Goal: Find specific page/section: Find specific page/section

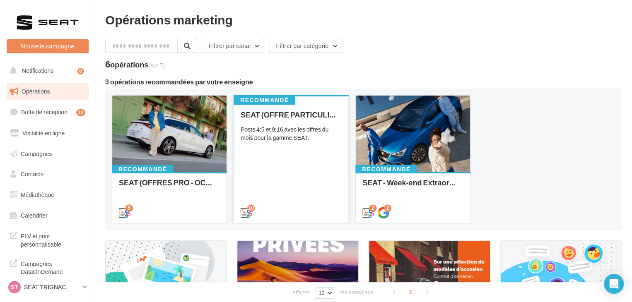
click at [308, 200] on div "10" at bounding box center [291, 211] width 114 height 23
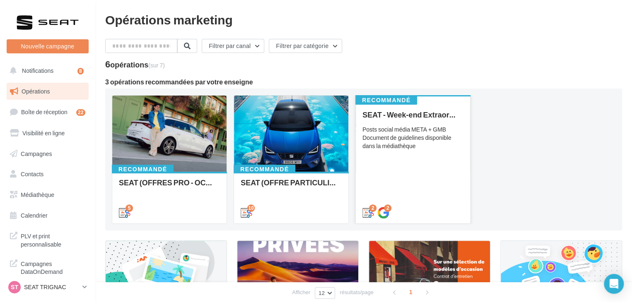
click at [423, 193] on div "SEAT - Week-end Extraordinaire (JPO) - OCTOBRE Posts social média META + GMB Do…" at bounding box center [412, 164] width 101 height 106
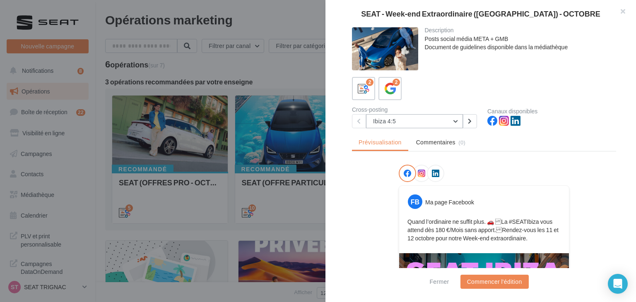
click at [422, 120] on button "Ibiza 4:5" at bounding box center [414, 121] width 97 height 14
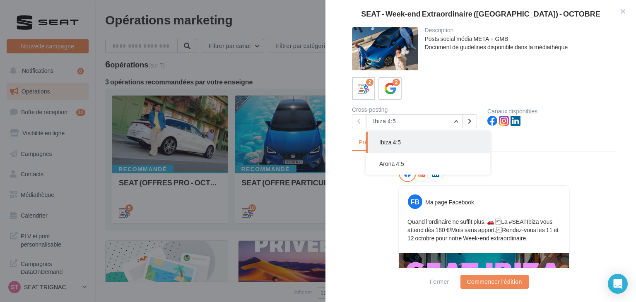
click at [455, 99] on div "2 2" at bounding box center [484, 88] width 264 height 23
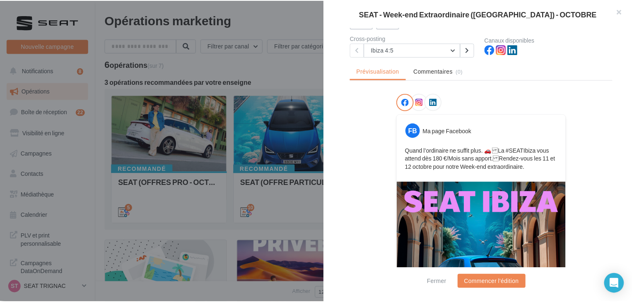
scroll to position [124, 0]
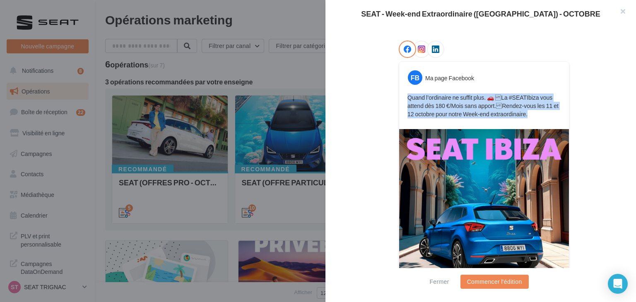
drag, startPoint x: 535, startPoint y: 115, endPoint x: 406, endPoint y: 99, distance: 129.7
click at [407, 99] on p "Quand l’ordinaire ne suffit plus. 🚗 La #SEATIbiza vous attend dès 180 €/Mois s…" at bounding box center [483, 106] width 153 height 25
copy p "Quand l’ordinaire ne suffit plus. 🚗 La #SEATIbiza vous attend dès 180 €/Mois s…"
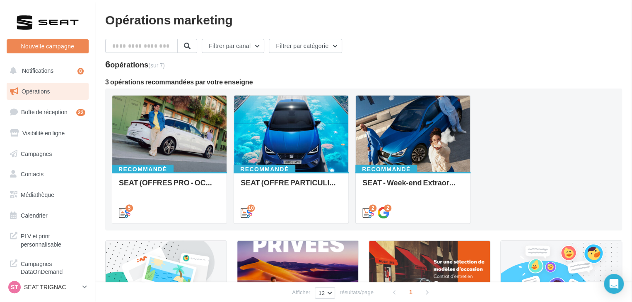
click at [77, 287] on p "SEAT TRIGNAC" at bounding box center [51, 287] width 55 height 8
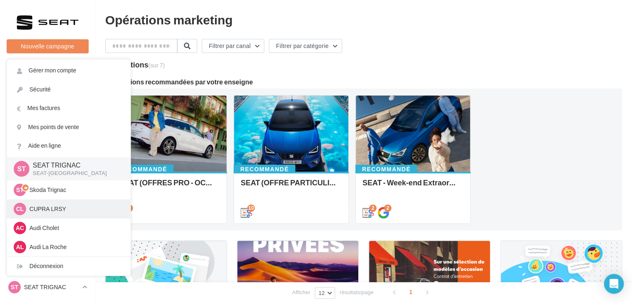
click at [65, 205] on p "CUPRA LRSY" at bounding box center [74, 209] width 91 height 8
